Goal: Information Seeking & Learning: Learn about a topic

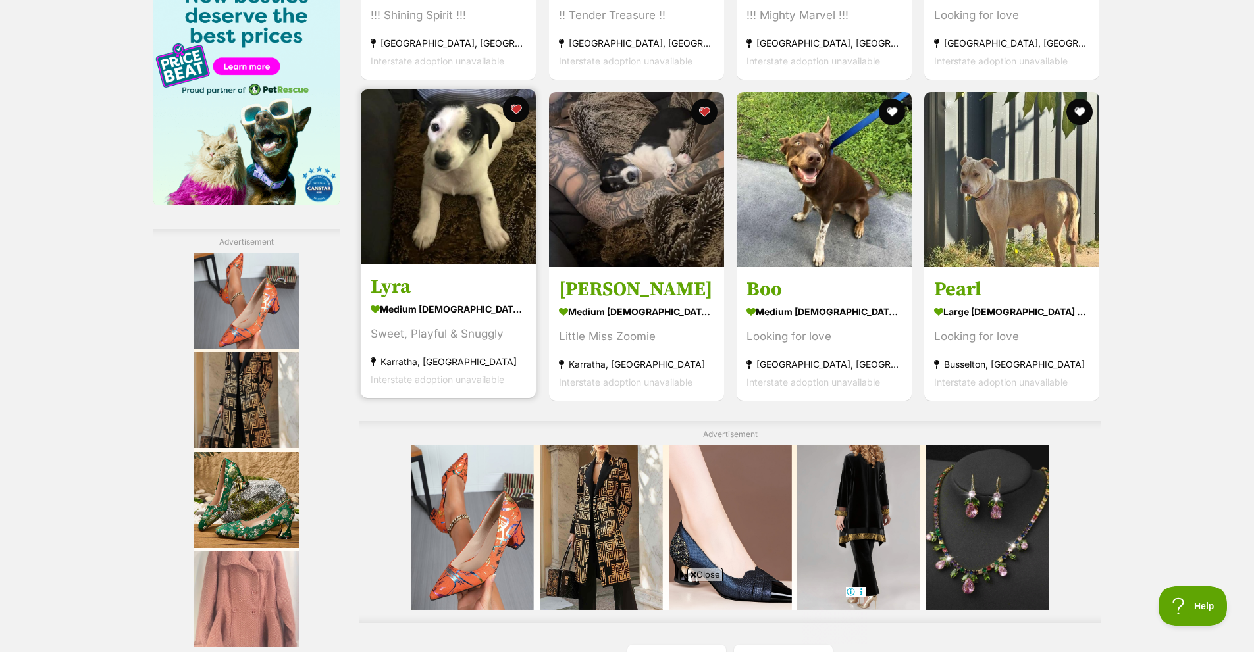
click at [398, 299] on h3 "Lyra" at bounding box center [448, 286] width 155 height 25
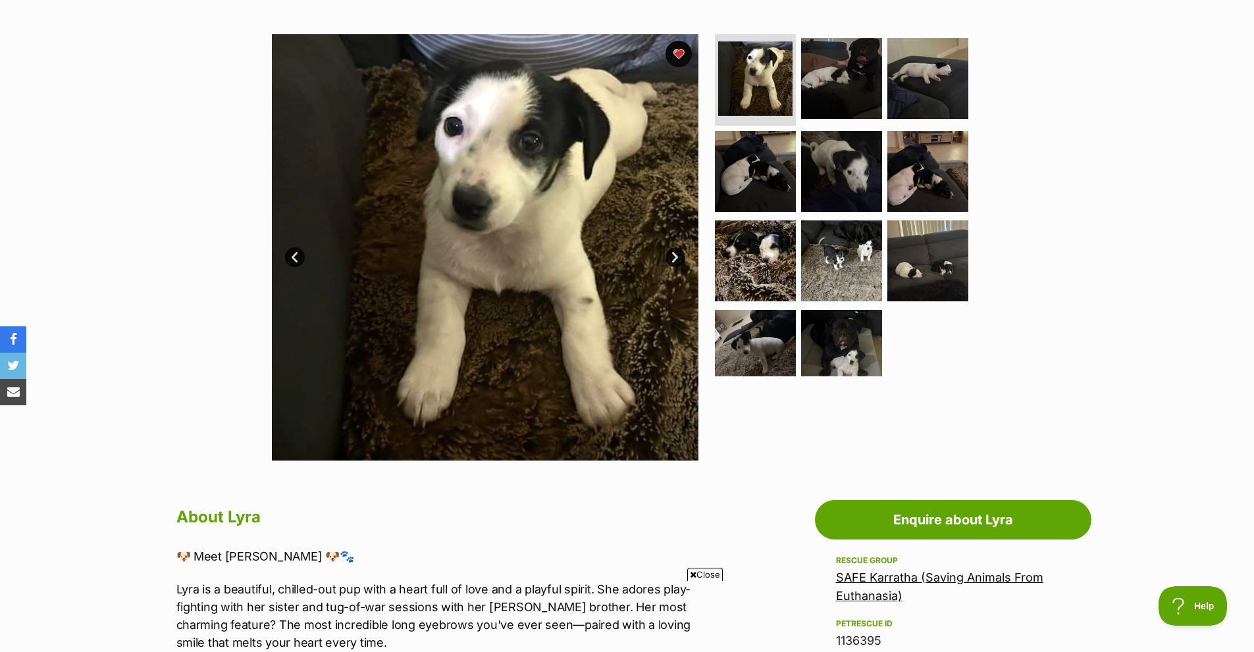
scroll to position [198, 0]
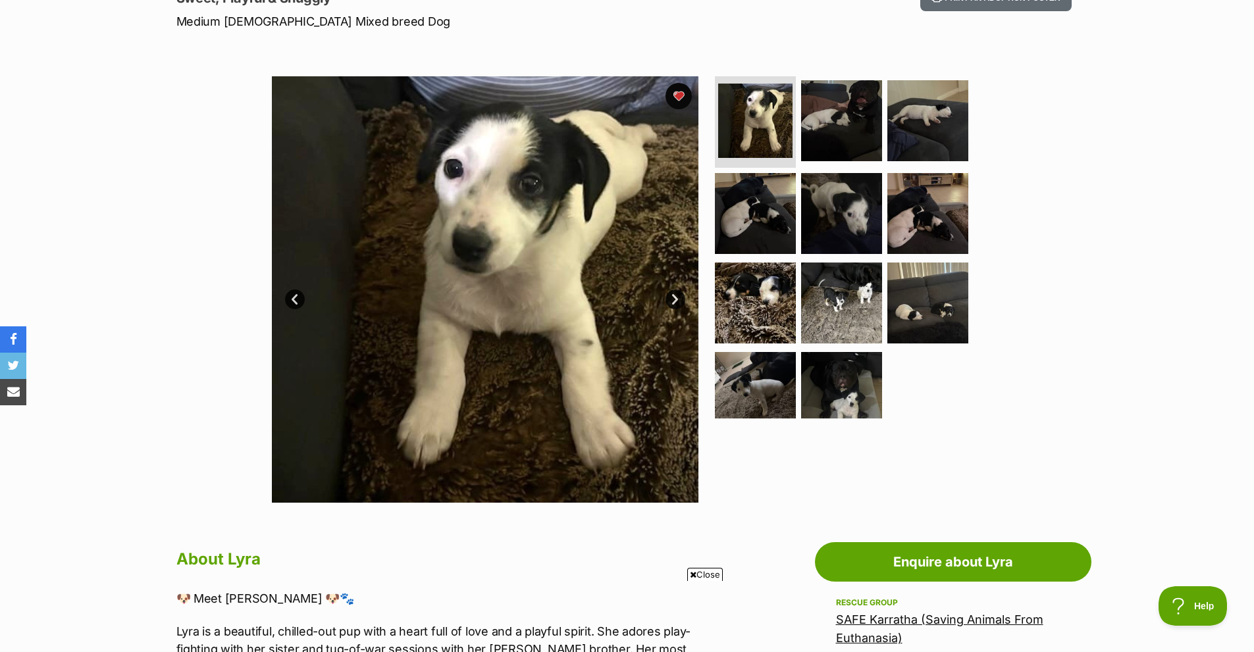
click at [674, 309] on link "Next" at bounding box center [676, 300] width 20 height 20
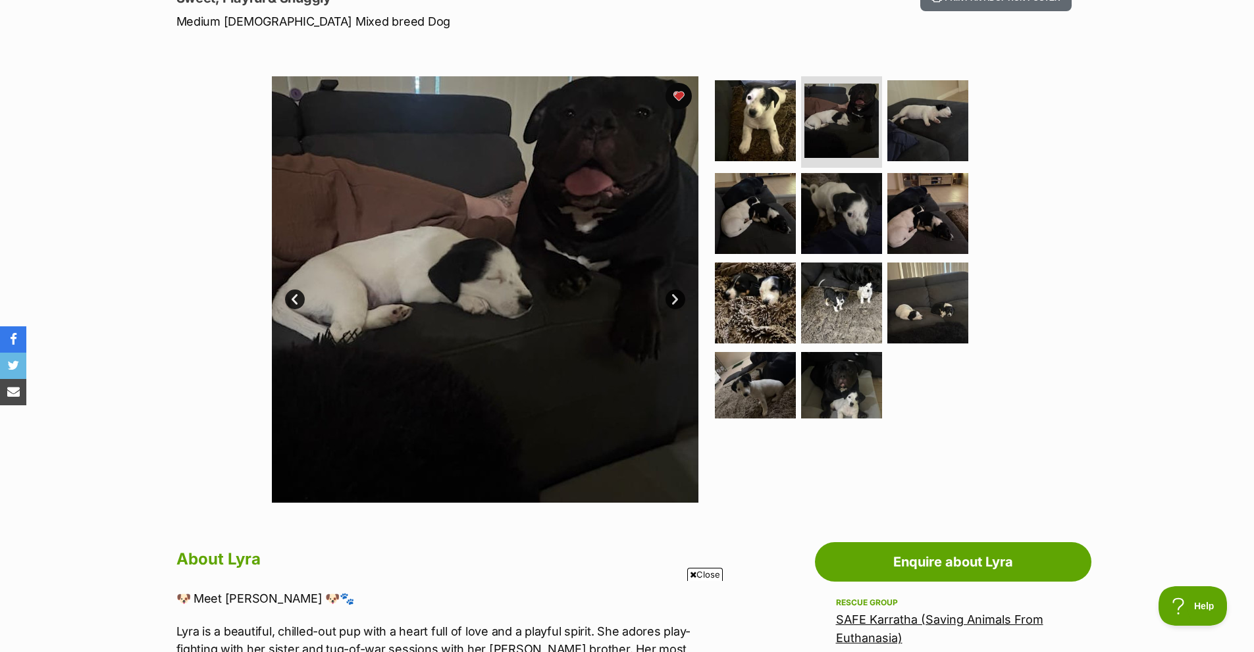
click at [674, 309] on link "Next" at bounding box center [676, 300] width 20 height 20
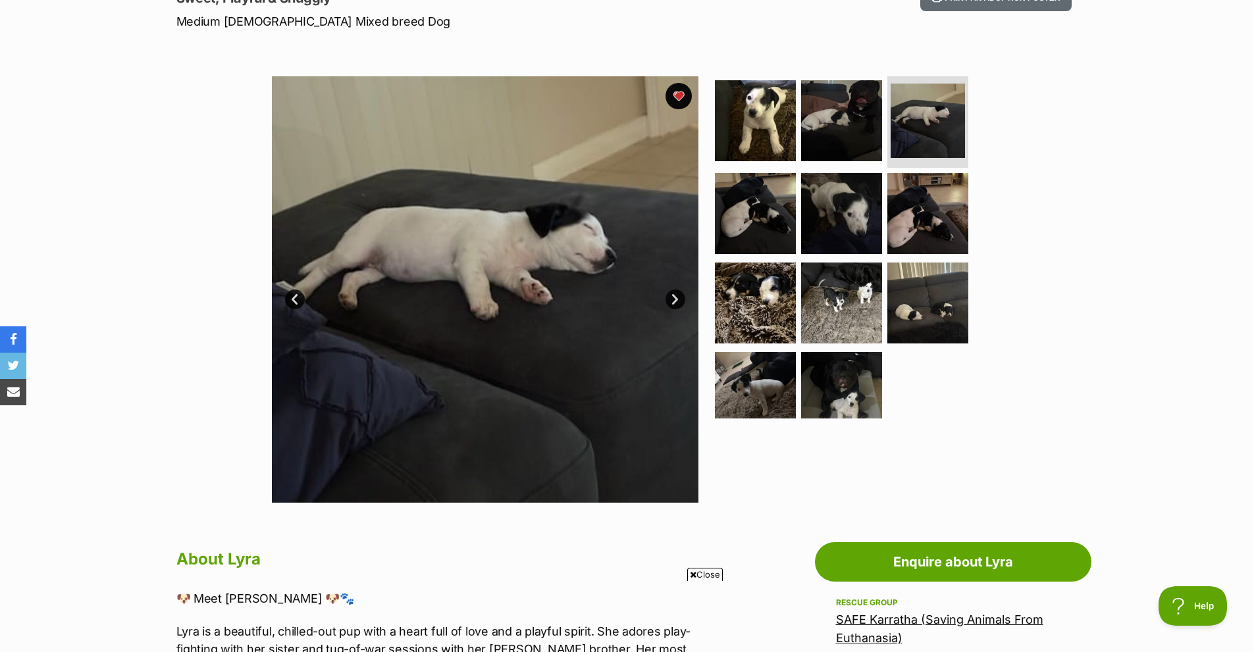
click at [674, 309] on link "Next" at bounding box center [676, 300] width 20 height 20
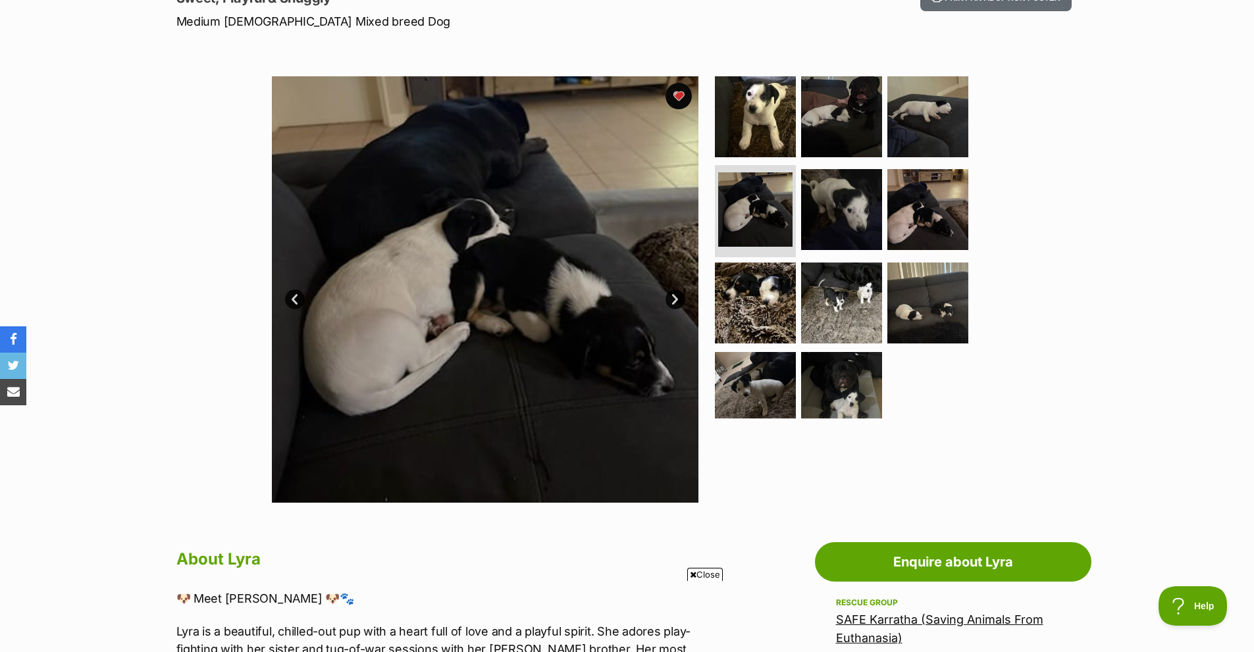
click at [674, 309] on link "Next" at bounding box center [676, 300] width 20 height 20
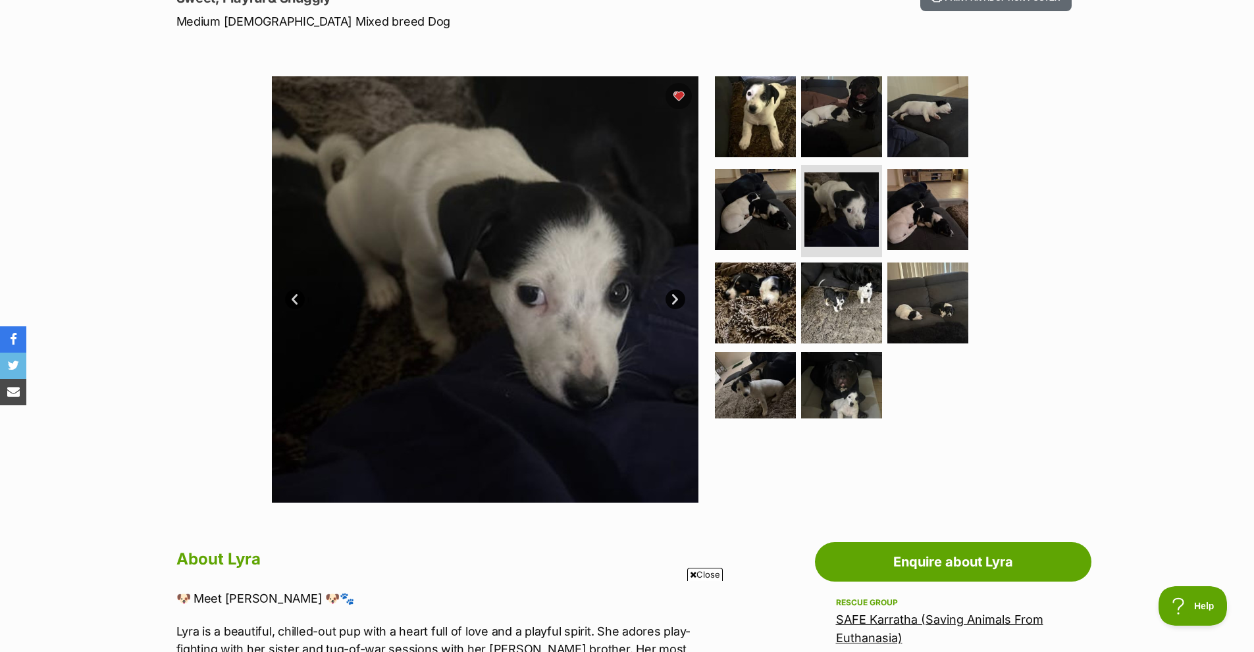
click at [674, 309] on link "Next" at bounding box center [676, 300] width 20 height 20
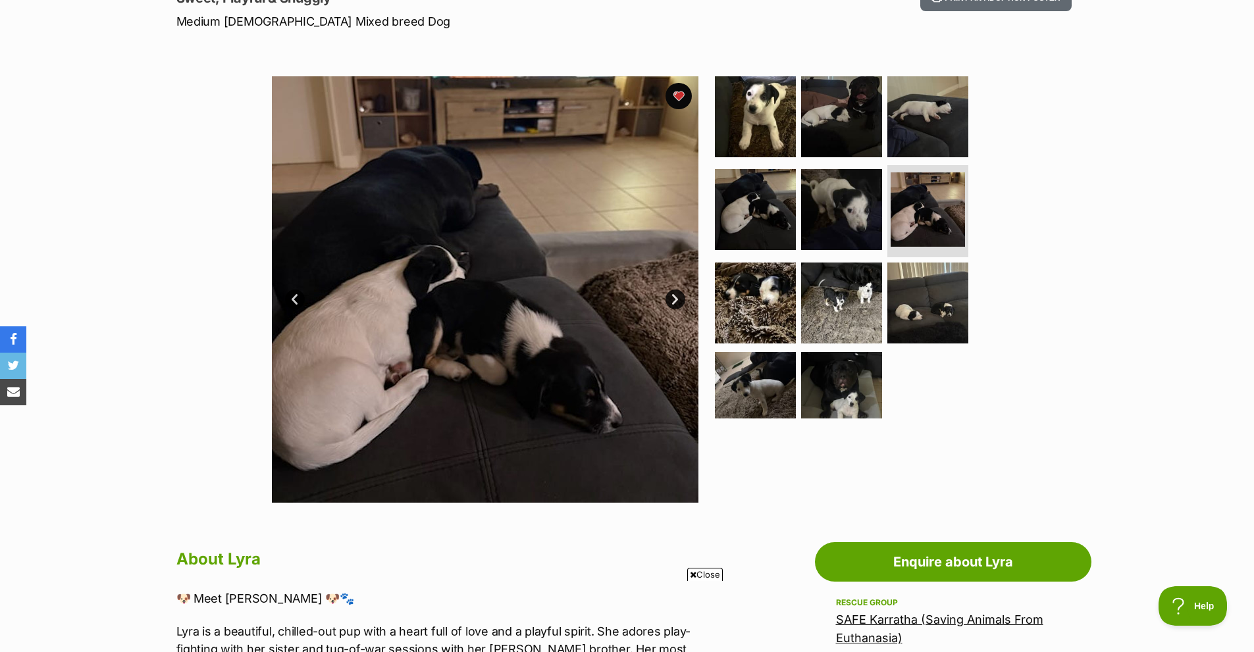
click at [674, 309] on link "Next" at bounding box center [676, 300] width 20 height 20
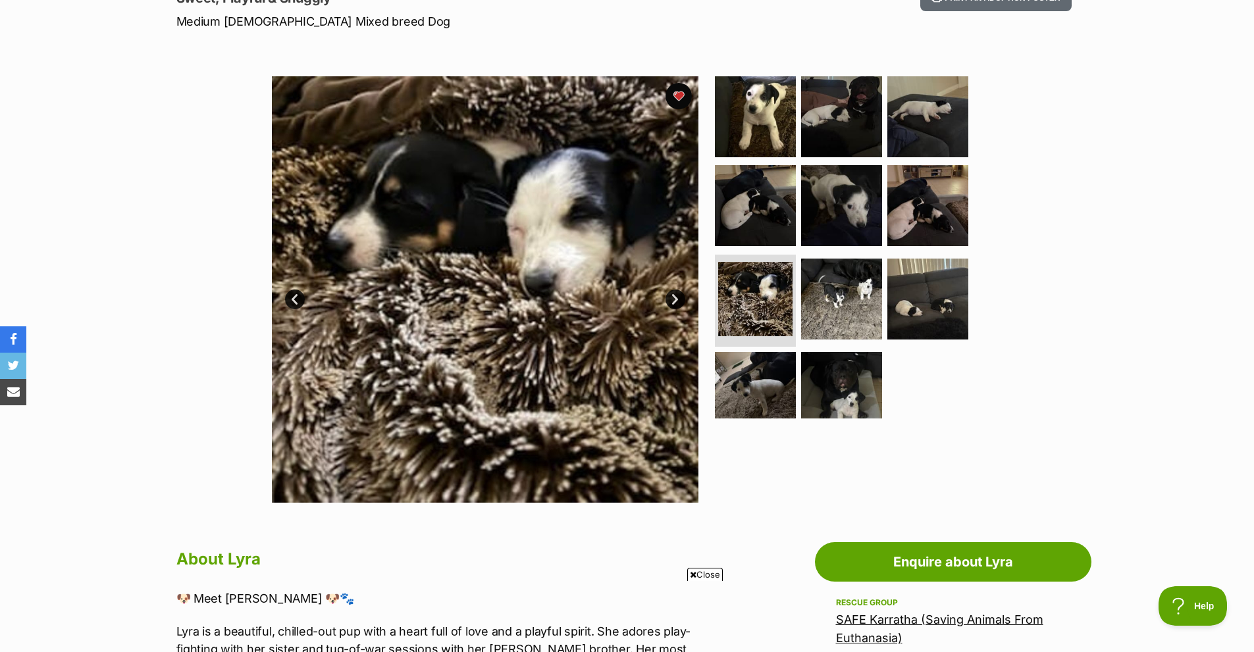
click at [674, 309] on link "Next" at bounding box center [676, 300] width 20 height 20
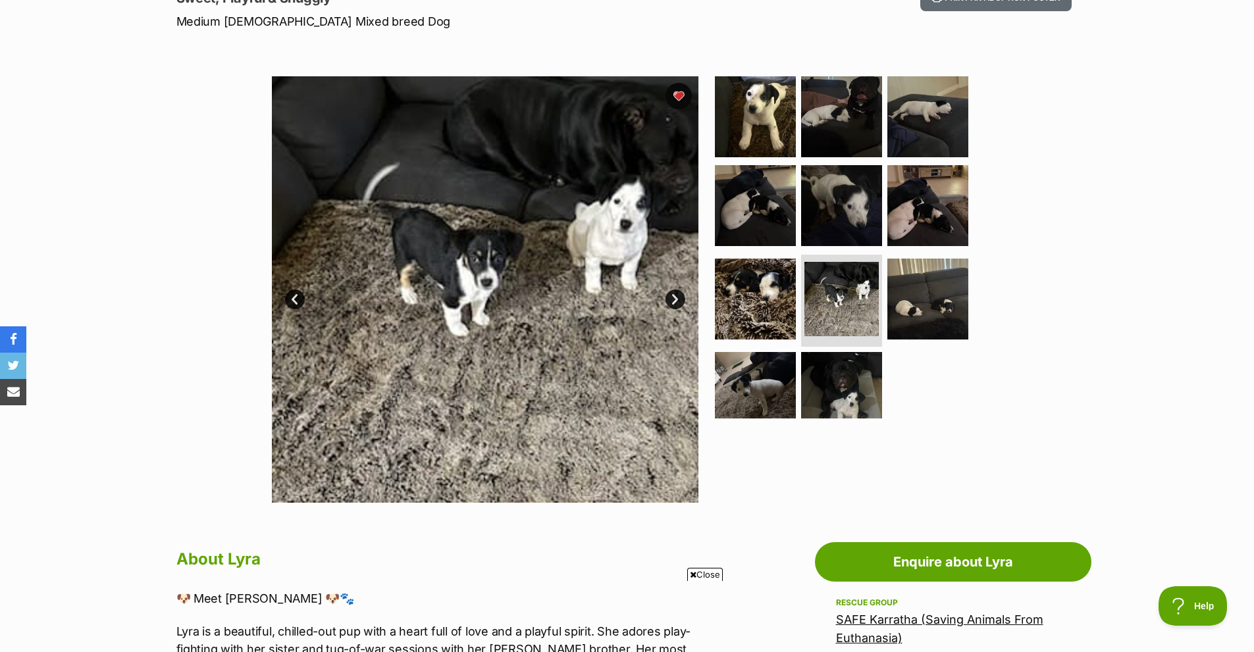
scroll to position [0, 0]
click at [674, 309] on link "Next" at bounding box center [676, 300] width 20 height 20
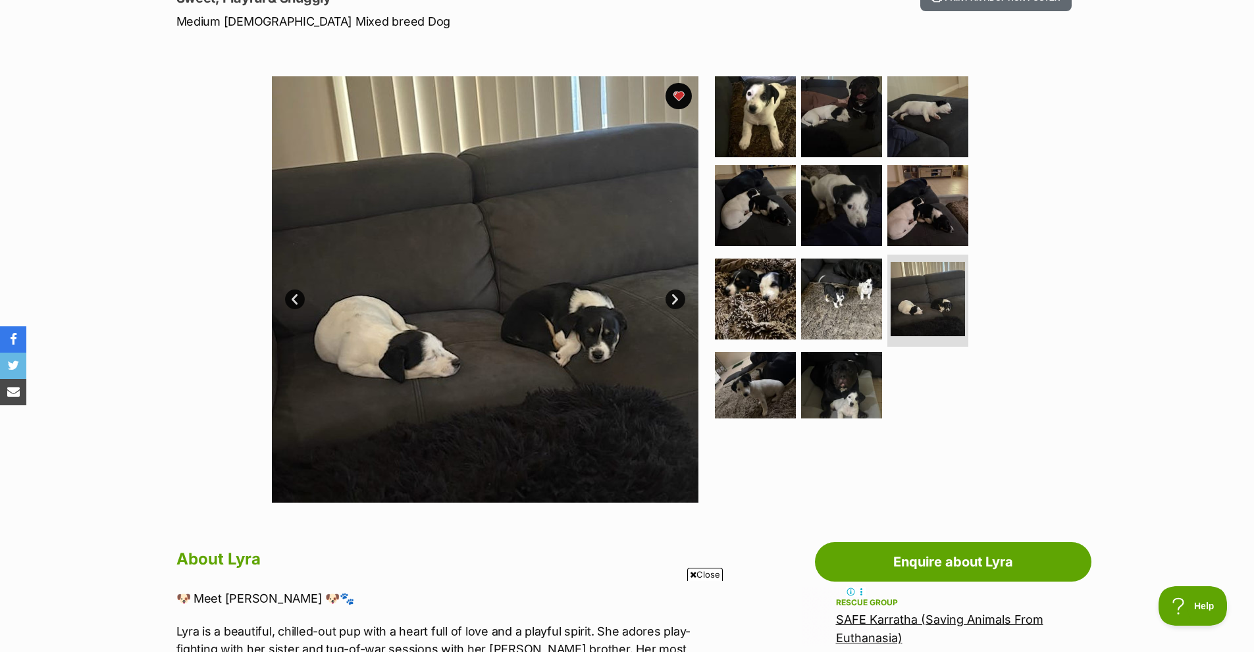
click at [674, 309] on link "Next" at bounding box center [676, 300] width 20 height 20
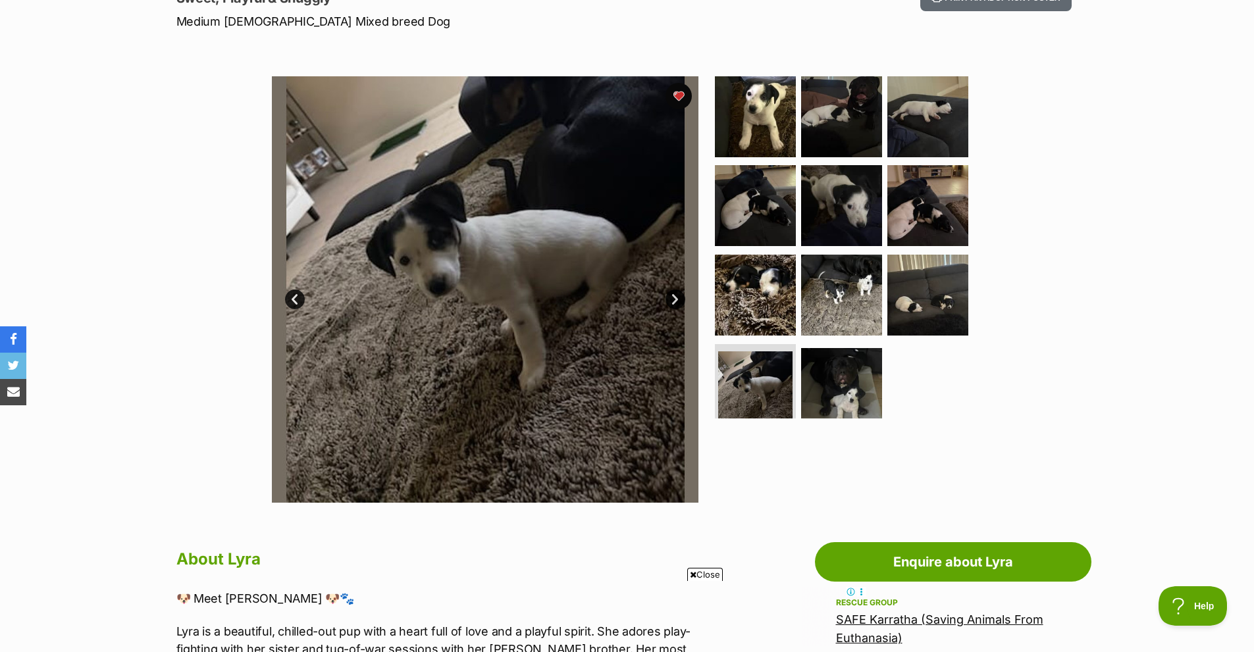
click at [674, 309] on link "Next" at bounding box center [676, 300] width 20 height 20
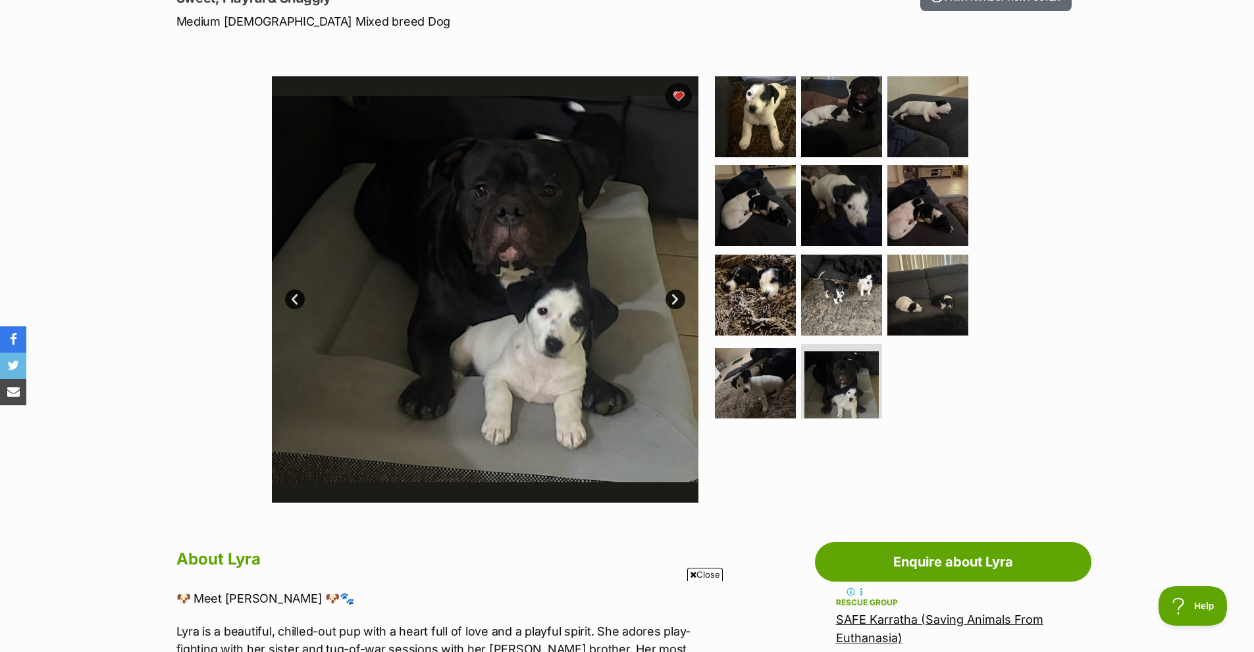
click at [674, 309] on link "Next" at bounding box center [676, 300] width 20 height 20
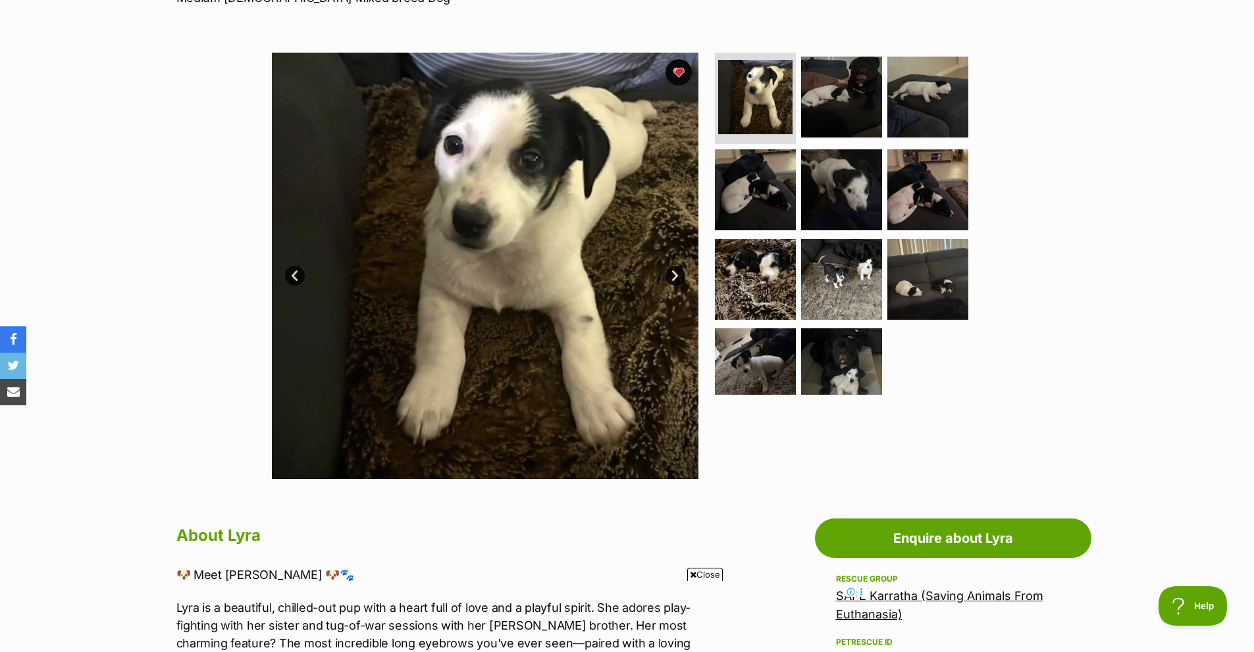
scroll to position [198, 0]
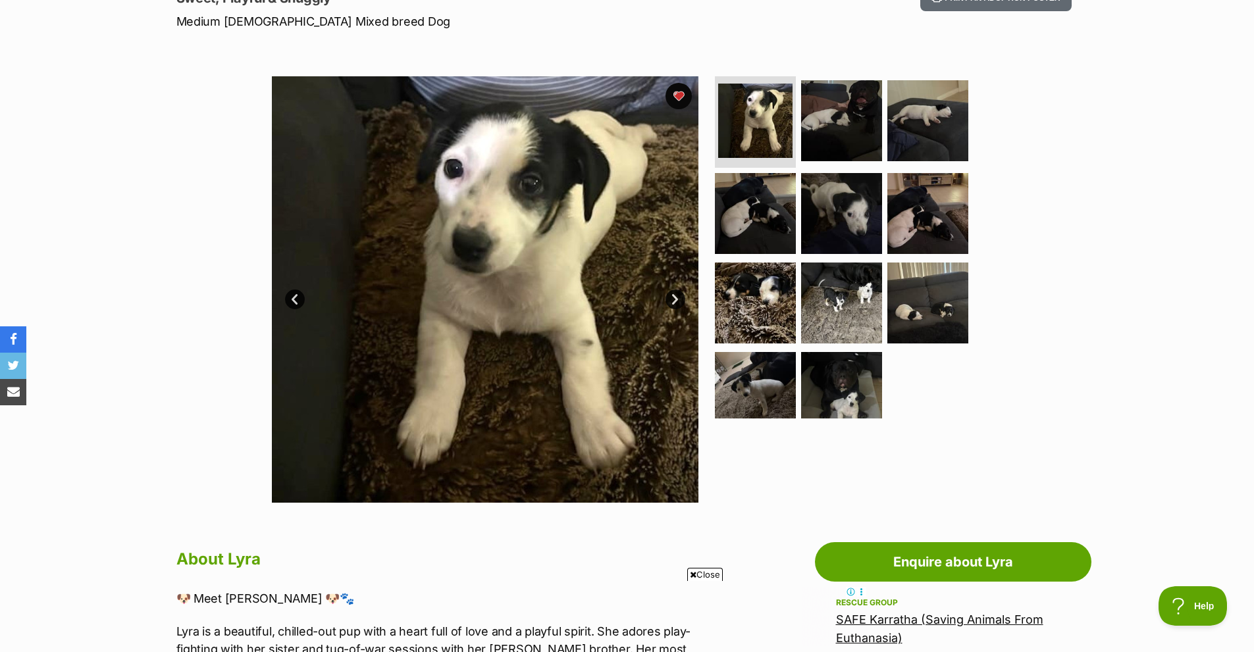
click at [291, 309] on link "Prev" at bounding box center [295, 300] width 20 height 20
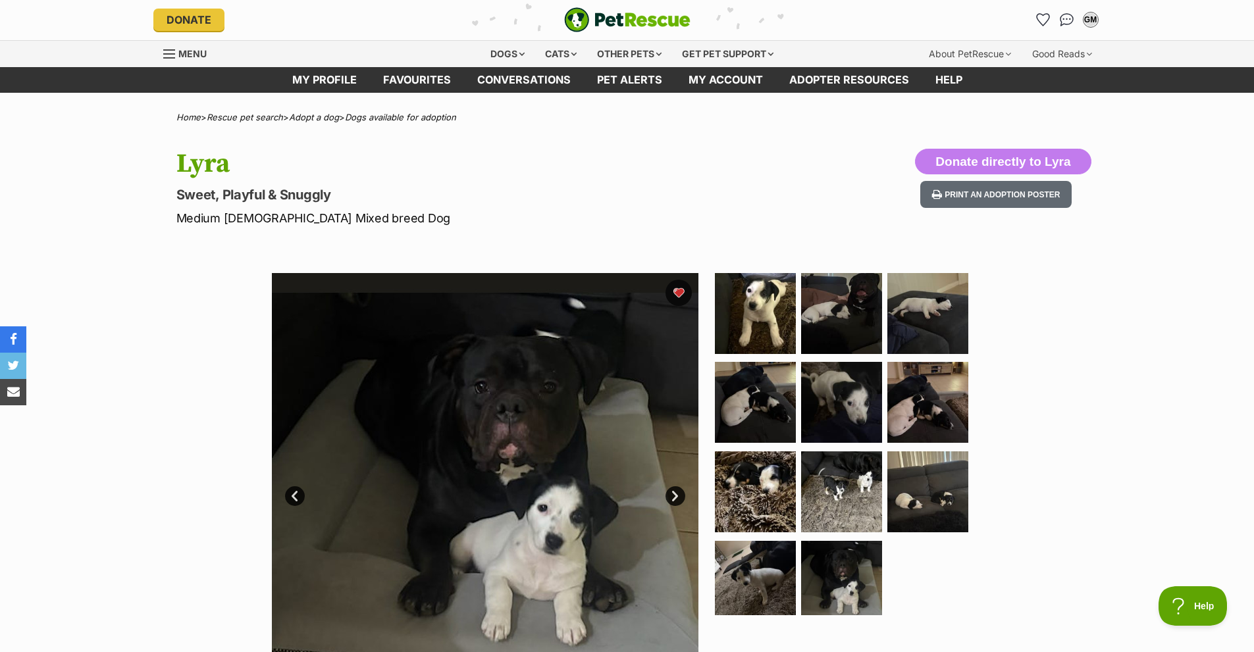
scroll to position [0, 0]
